Goal: Information Seeking & Learning: Learn about a topic

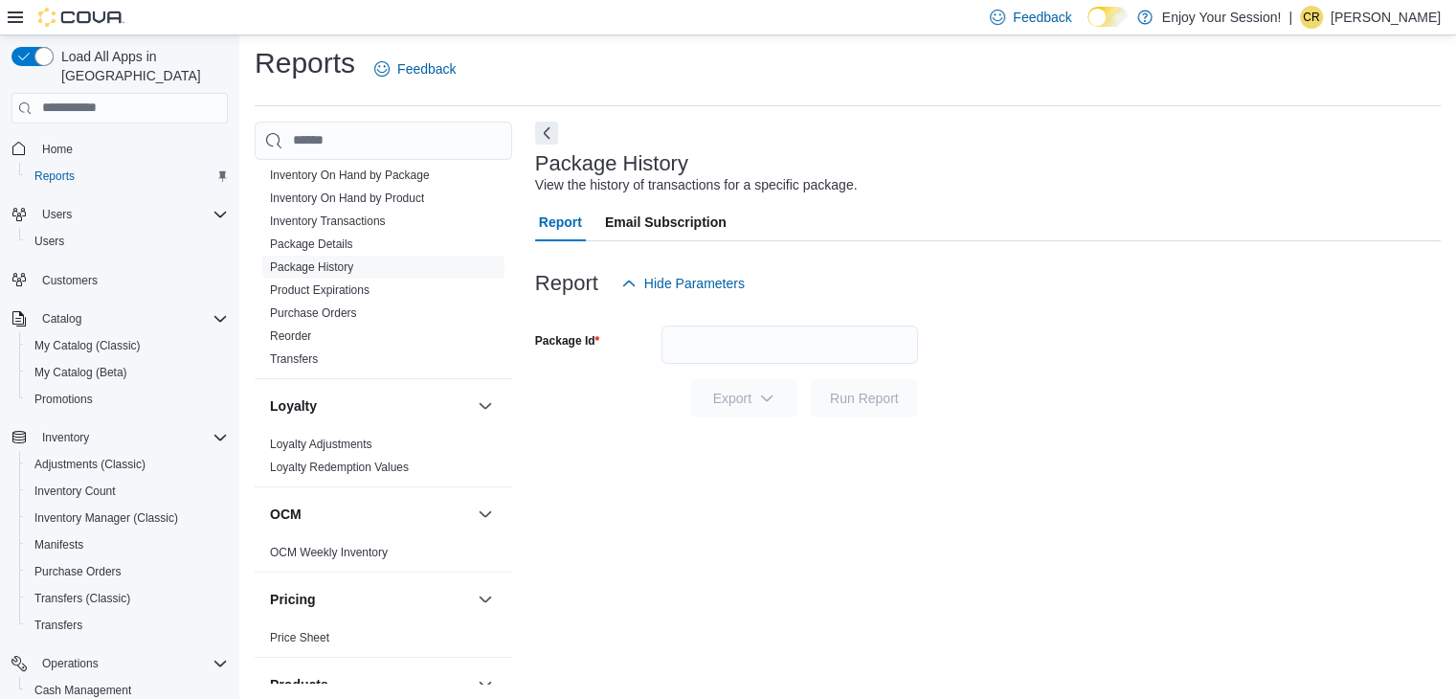
scroll to position [670, 0]
